Goal: Complete application form: Complete application form

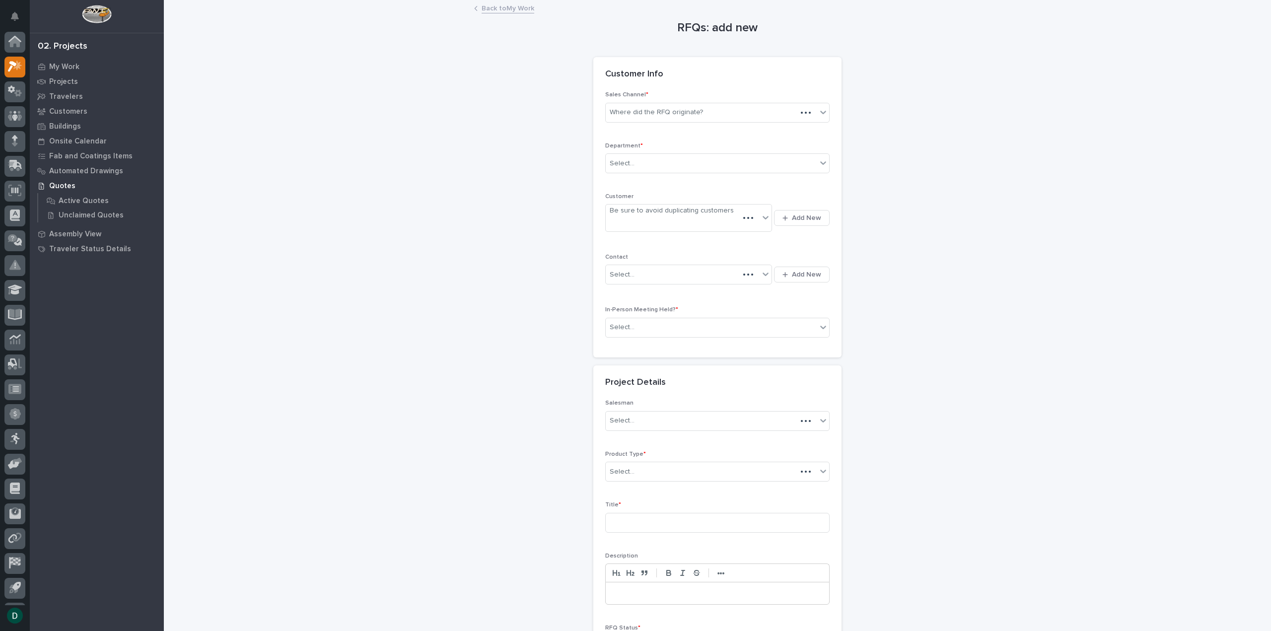
scroll to position [22, 0]
click at [667, 108] on div "Where did the RFQ originate?" at bounding box center [656, 112] width 93 height 10
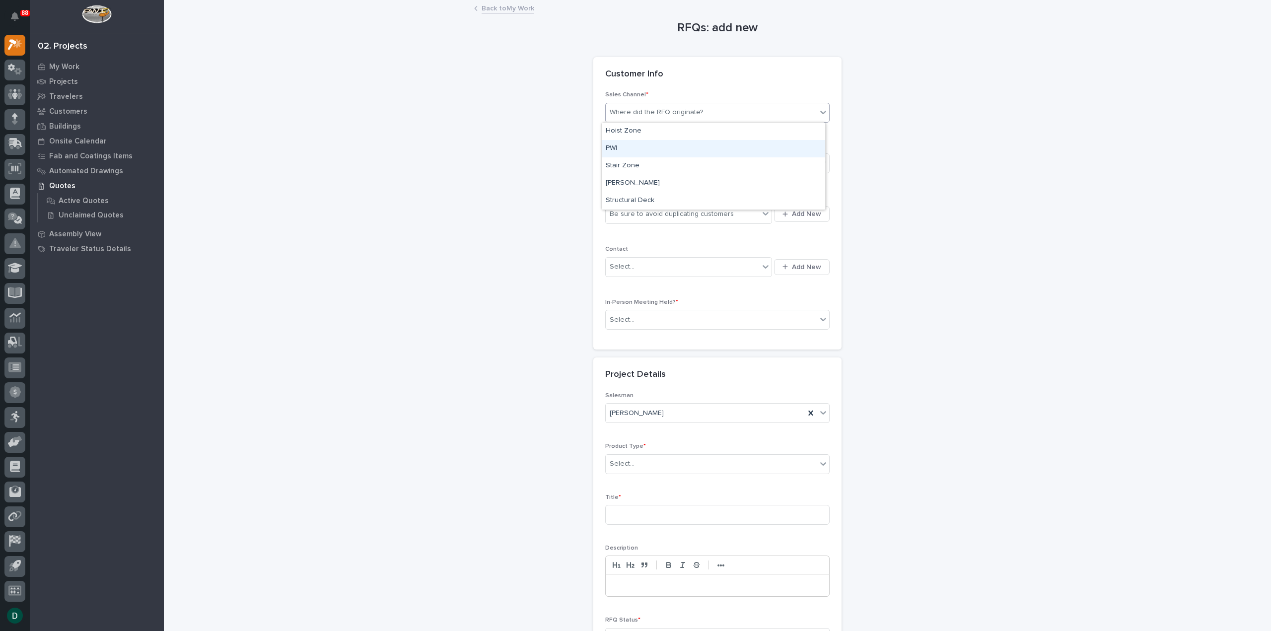
click at [652, 146] on div "PWI" at bounding box center [713, 148] width 223 height 17
click at [643, 162] on div "Select..." at bounding box center [711, 163] width 211 height 16
click at [640, 179] on span "National Sales" at bounding box center [631, 180] width 50 height 11
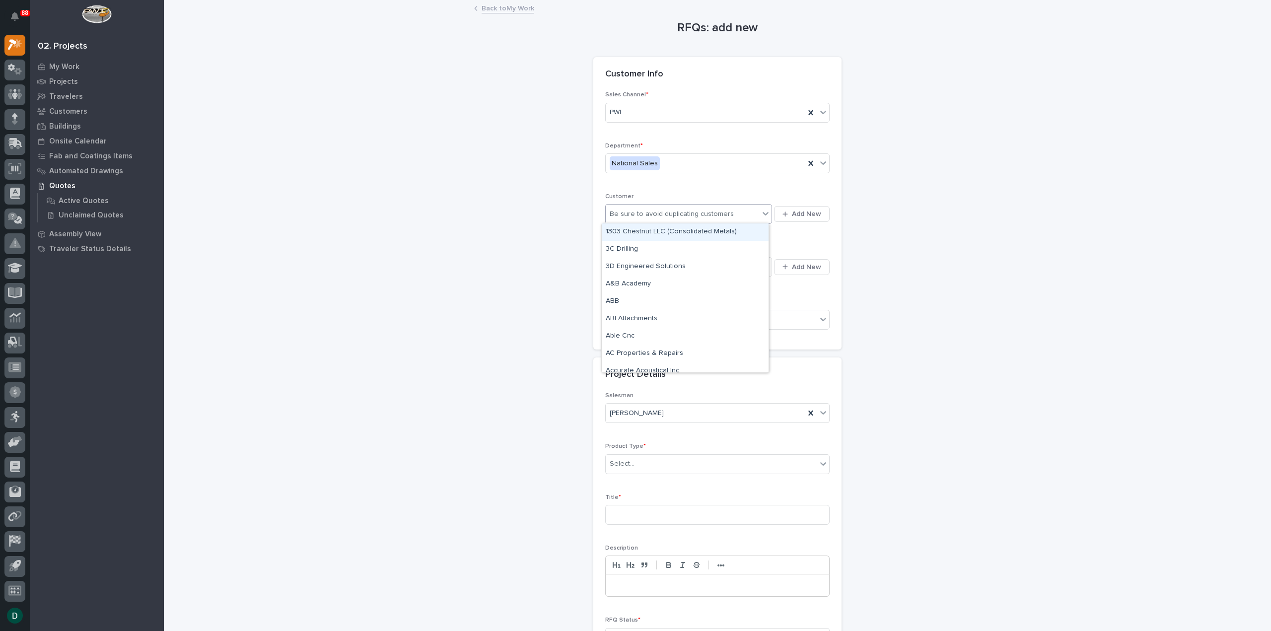
click at [672, 215] on div "Be sure to avoid duplicating customers" at bounding box center [672, 214] width 124 height 10
type input "******"
click at [782, 211] on icon "button" at bounding box center [784, 214] width 5 height 6
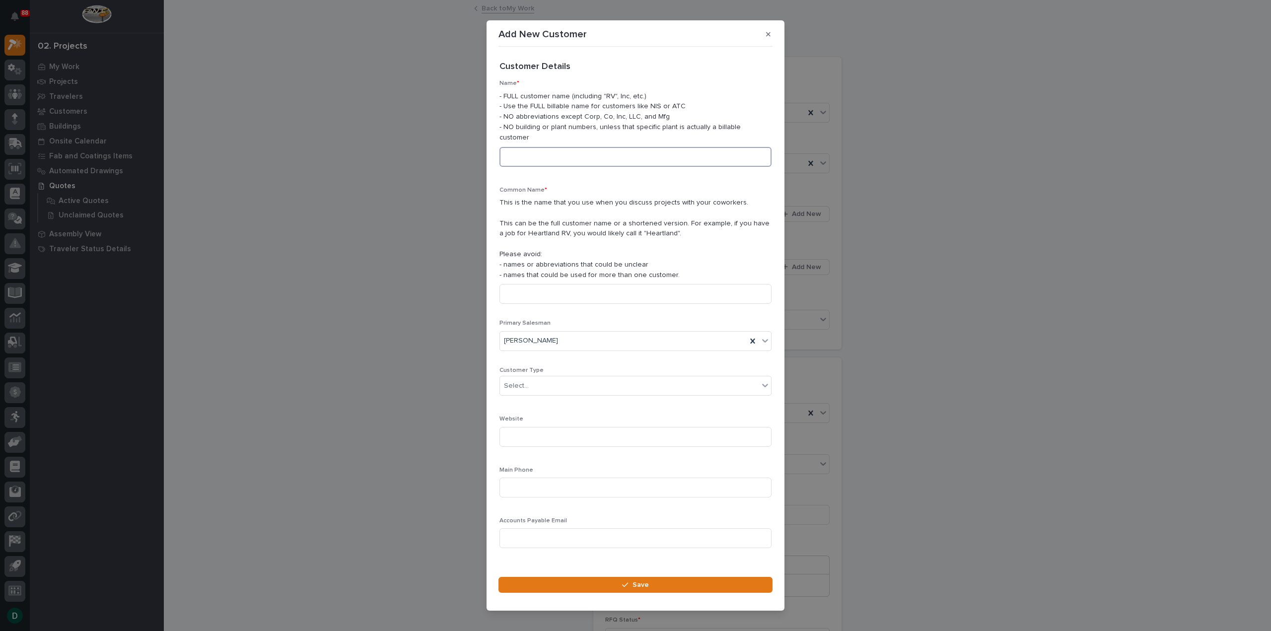
click at [570, 148] on input at bounding box center [635, 157] width 272 height 20
type input "[PERSON_NAME]"
click at [560, 378] on div "Select..." at bounding box center [629, 386] width 259 height 16
click at [570, 432] on div "General Contractor" at bounding box center [632, 433] width 264 height 17
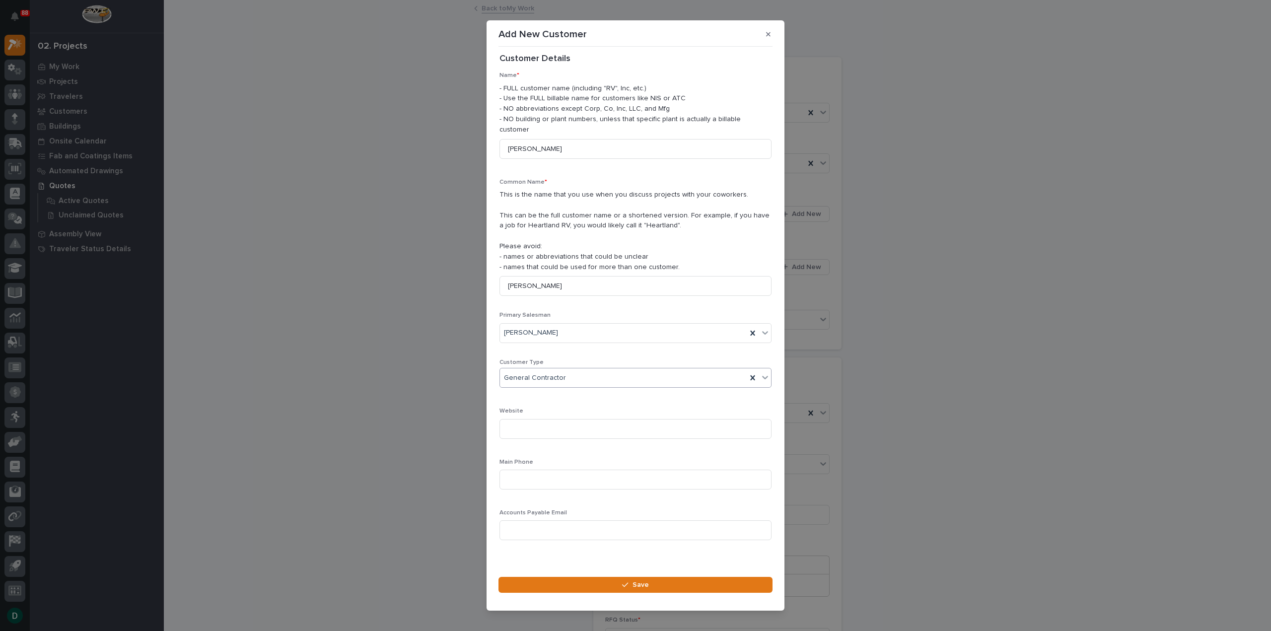
scroll to position [14, 0]
click at [678, 577] on button "Save" at bounding box center [635, 585] width 274 height 16
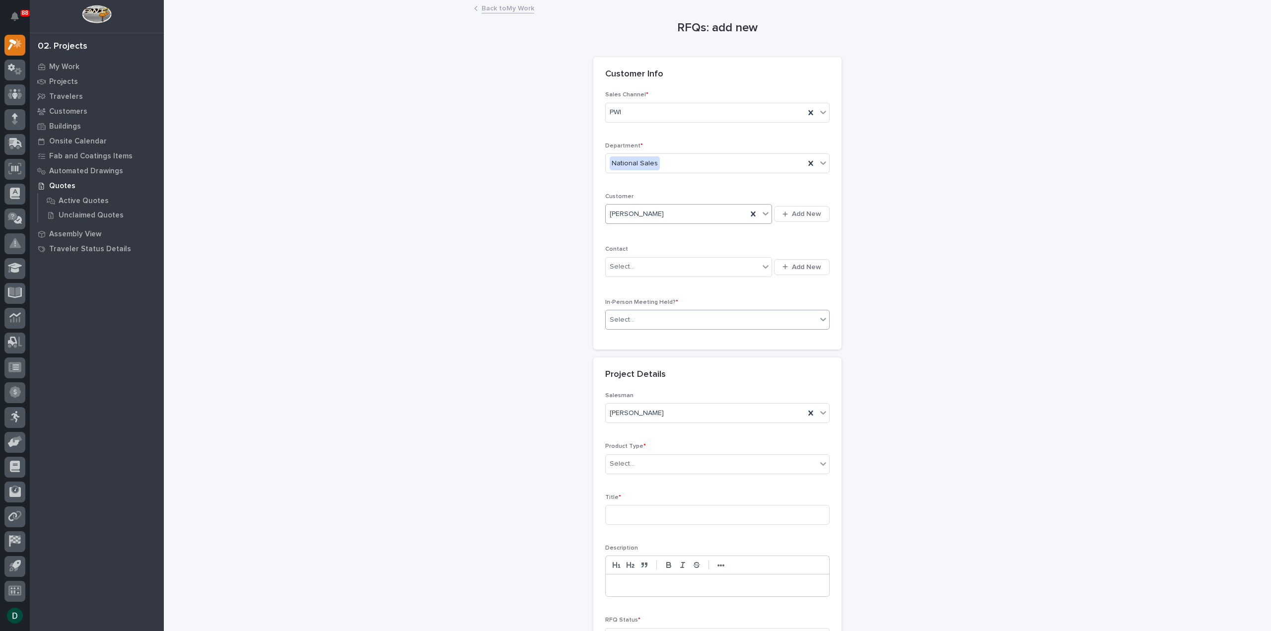
click at [664, 320] on div "Select..." at bounding box center [711, 320] width 211 height 16
click at [653, 353] on div "No" at bounding box center [713, 354] width 223 height 17
click at [656, 463] on div "Select..." at bounding box center [711, 464] width 211 height 16
click at [658, 502] on div "Cranes" at bounding box center [713, 497] width 223 height 17
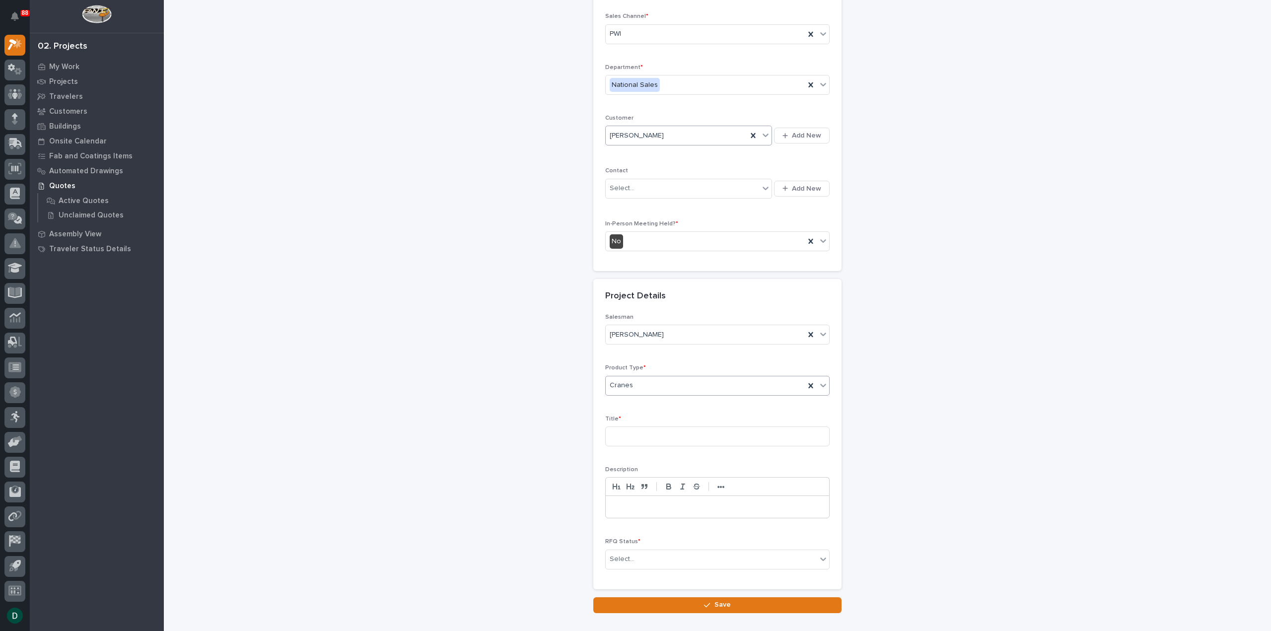
scroll to position [135, 0]
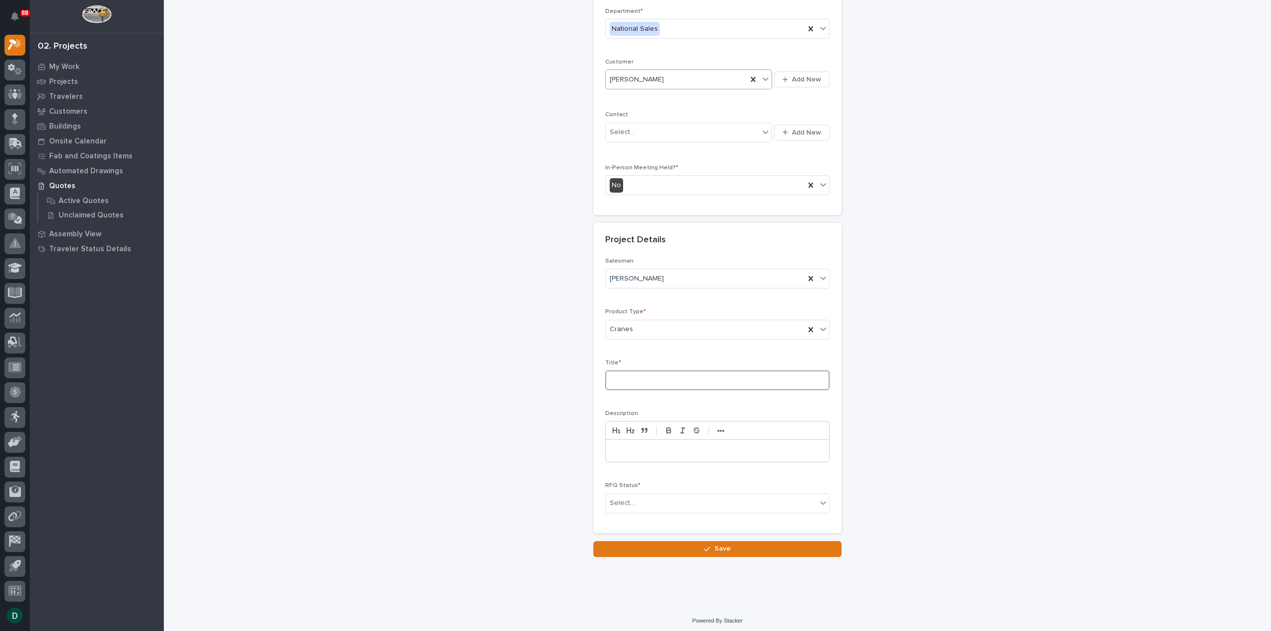
click at [641, 382] on input at bounding box center [717, 380] width 224 height 20
type input "Freestanding [PERSON_NAME]"
click at [724, 501] on div "Select..." at bounding box center [711, 503] width 211 height 16
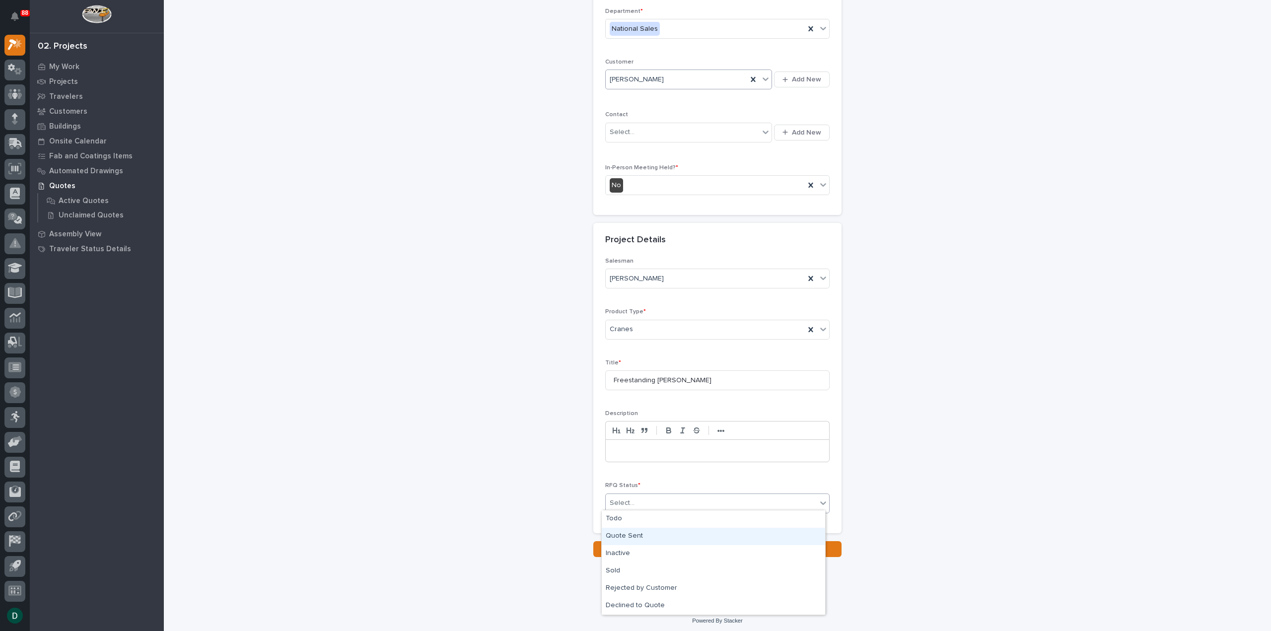
click at [659, 538] on div "Quote Sent" at bounding box center [713, 536] width 223 height 17
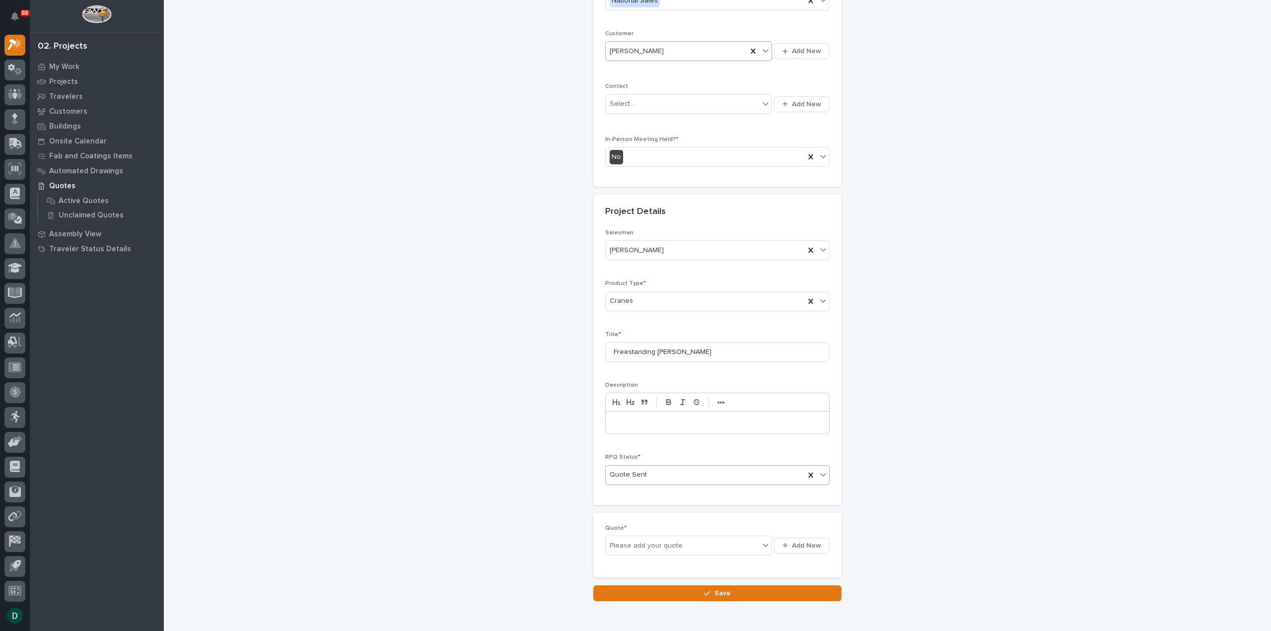
scroll to position [171, 0]
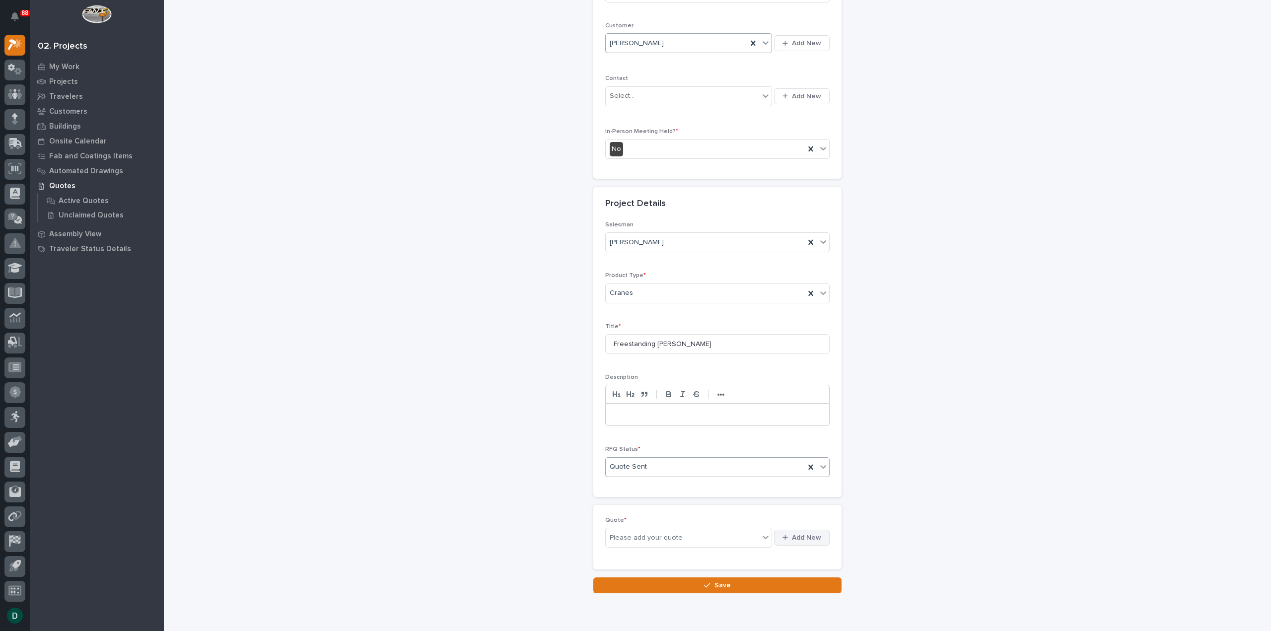
click at [803, 533] on span "Add New" at bounding box center [806, 537] width 29 height 9
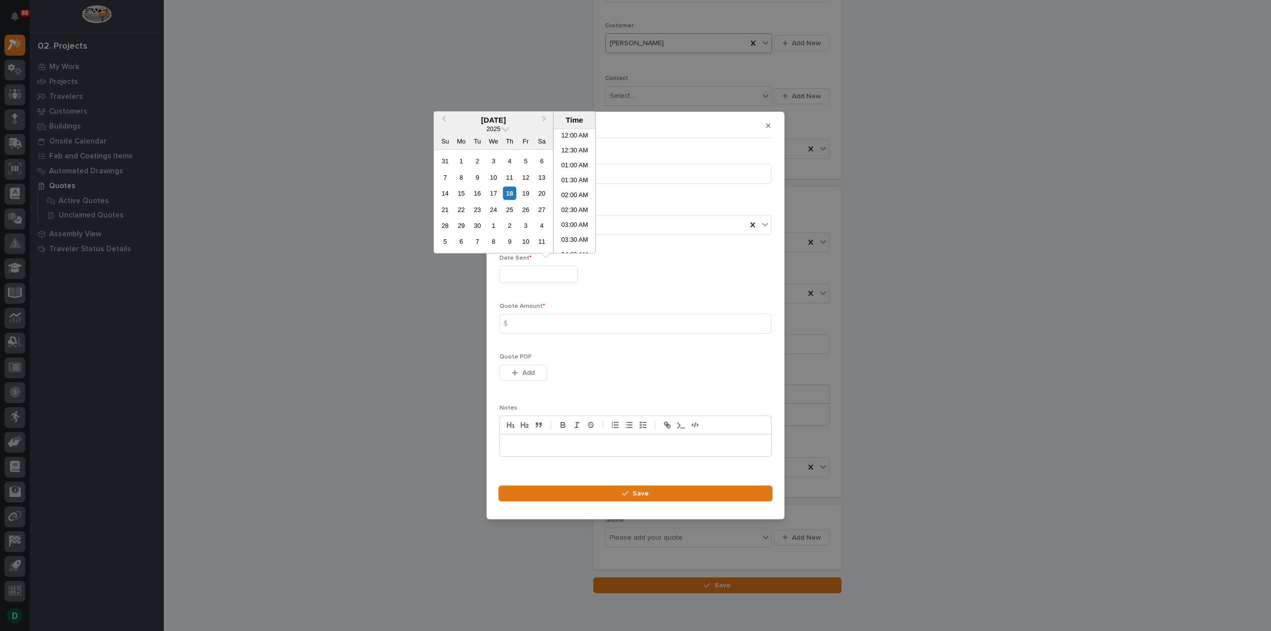
click at [554, 278] on input "text" at bounding box center [538, 274] width 78 height 17
click at [510, 191] on div "18" at bounding box center [509, 193] width 13 height 13
type input "**********"
click at [538, 322] on input at bounding box center [635, 324] width 272 height 20
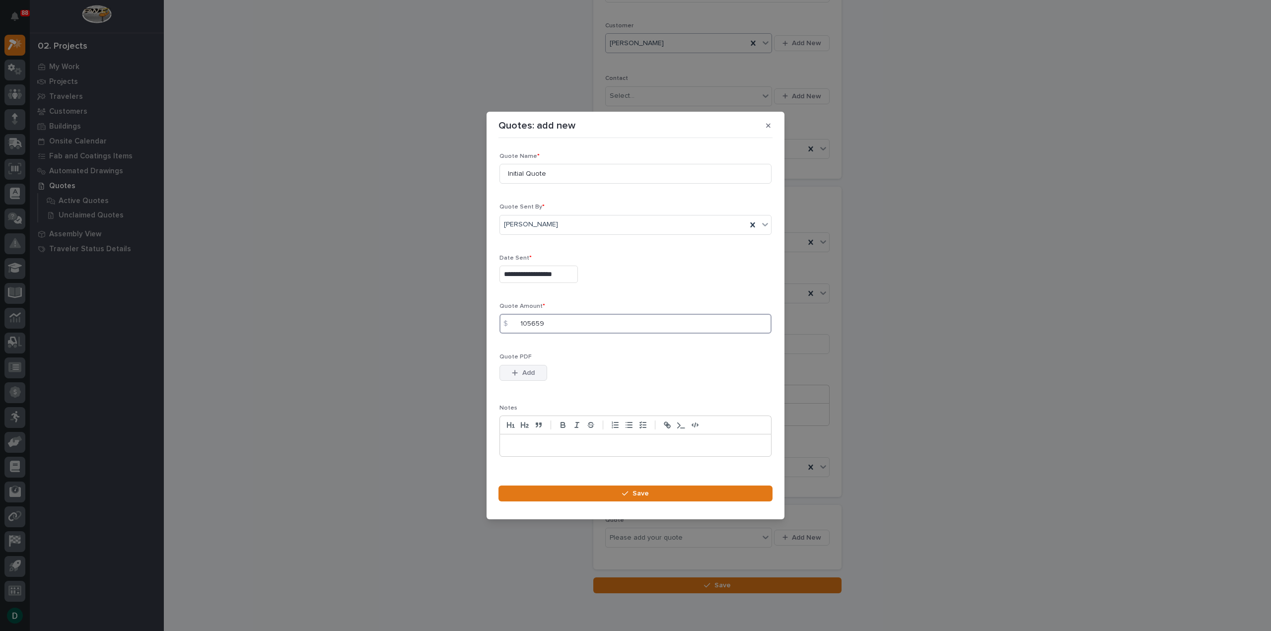
type input "105659"
click at [530, 374] on span "Add" at bounding box center [528, 372] width 12 height 9
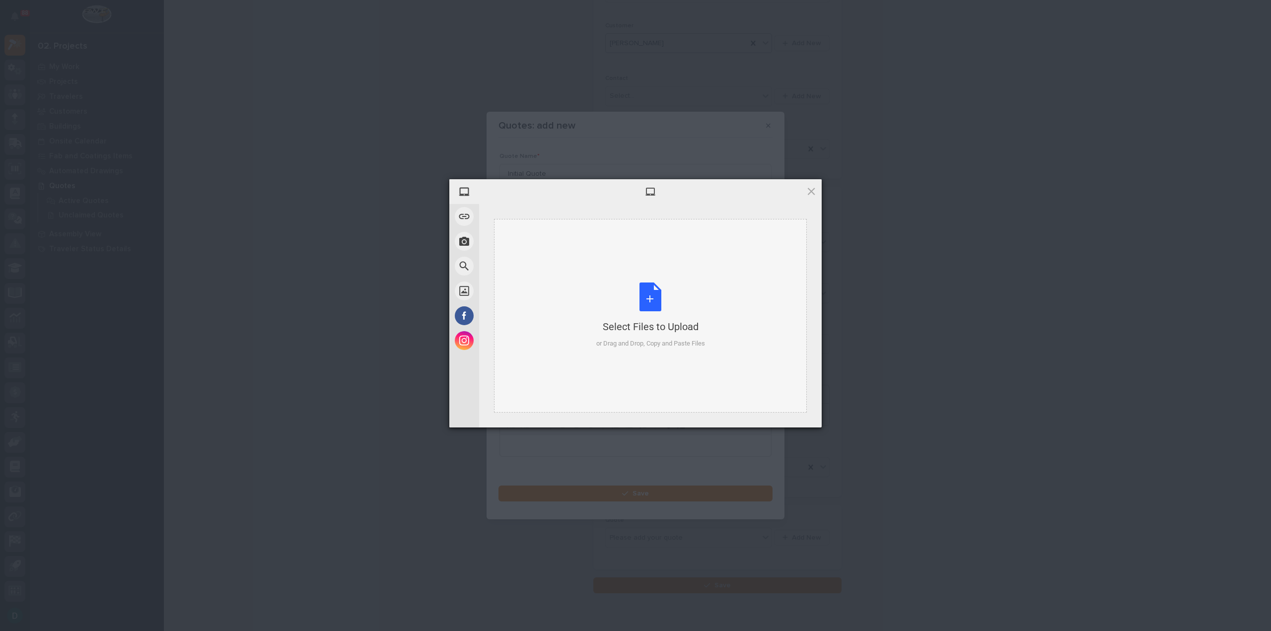
click at [646, 299] on div "Select Files to Upload or Drag and Drop, Copy and Paste Files" at bounding box center [650, 315] width 109 height 66
click at [790, 416] on span "Upload 1" at bounding box center [791, 414] width 19 height 7
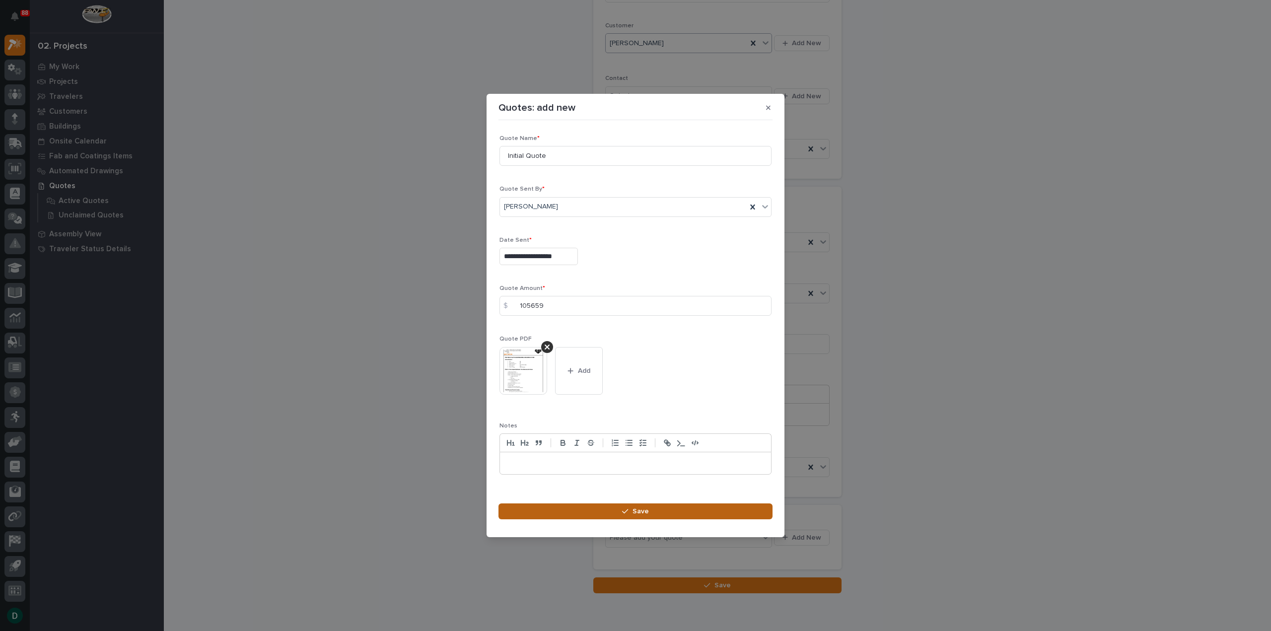
click at [726, 507] on button "Save" at bounding box center [635, 511] width 274 height 16
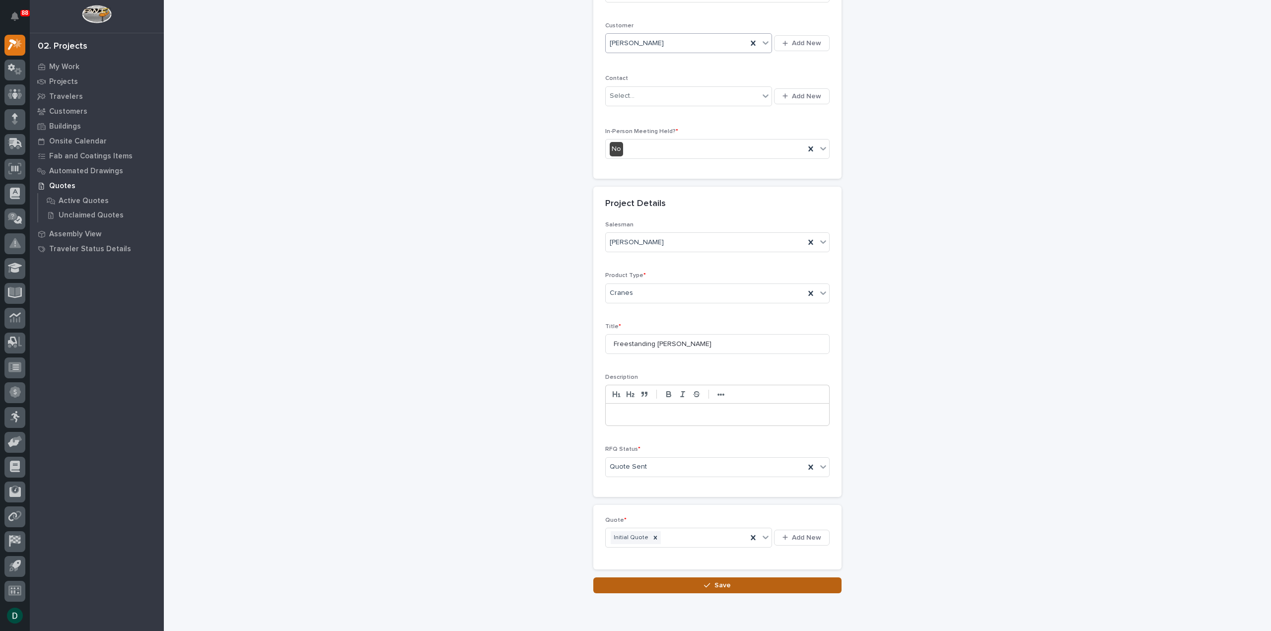
click at [714, 581] on span "Save" at bounding box center [722, 585] width 16 height 9
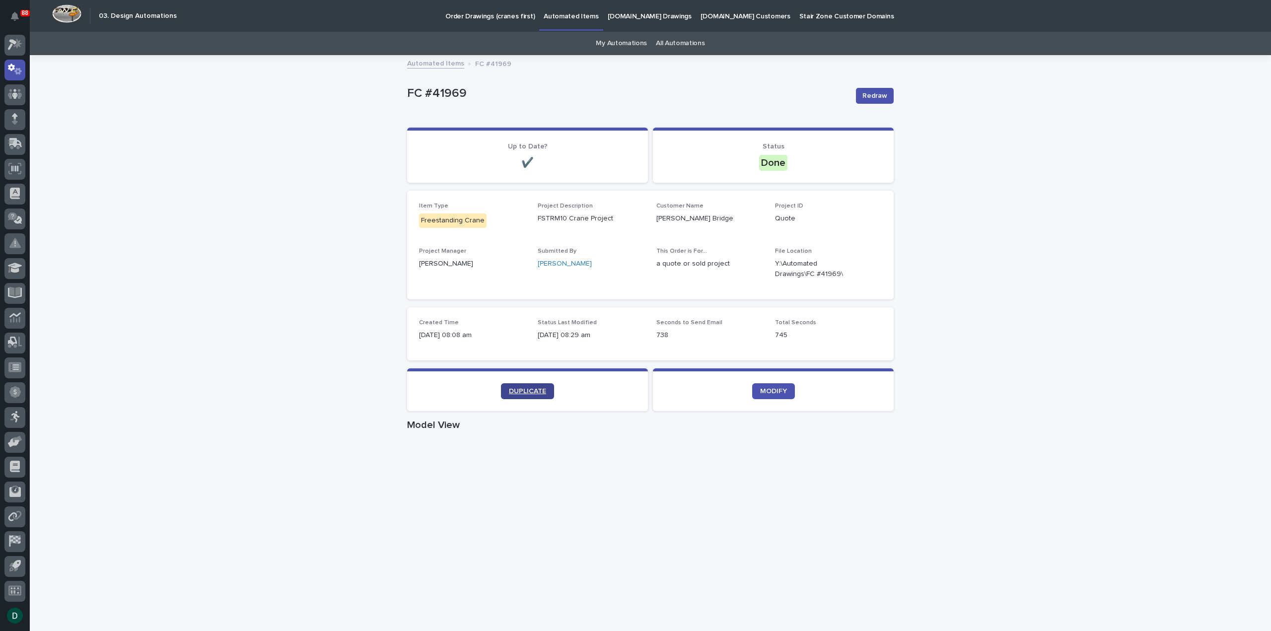
click at [514, 389] on span "DUPLICATE" at bounding box center [527, 391] width 37 height 7
